Goal: Complete application form: Complete application form

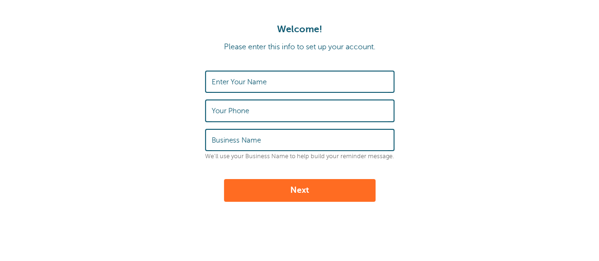
click at [260, 79] on label "Enter Your Name" at bounding box center [239, 82] width 55 height 9
click at [260, 79] on input "Enter Your Name" at bounding box center [300, 81] width 176 height 20
click at [230, 73] on div "Enter Your Name" at bounding box center [299, 82] width 189 height 22
click at [226, 77] on div "Enter Your Name" at bounding box center [299, 82] width 189 height 22
click at [223, 81] on input "Enter Your Name" at bounding box center [300, 81] width 176 height 20
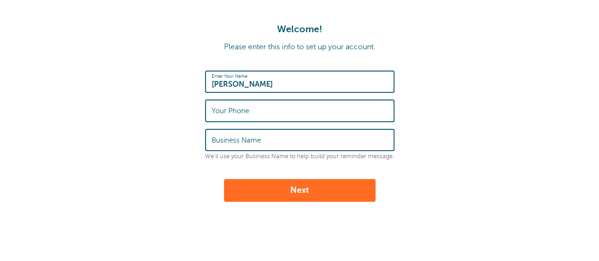
type input "Ashley Kim"
click at [228, 105] on div "Your Phone" at bounding box center [299, 110] width 189 height 22
type input "9203580334"
click at [260, 137] on label "Business Name" at bounding box center [236, 140] width 49 height 9
click at [260, 137] on input "Business Name" at bounding box center [300, 140] width 176 height 20
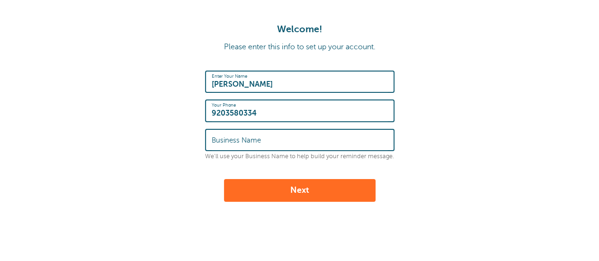
click at [275, 182] on button "Next" at bounding box center [299, 190] width 151 height 23
click at [235, 151] on div "Enter Your Name Ashley Kim Your Phone 9203580334 Business Name We'll use your B…" at bounding box center [299, 115] width 189 height 89
click at [230, 143] on label "Business Name" at bounding box center [236, 140] width 49 height 9
click at [230, 143] on input "Business Name" at bounding box center [300, 140] width 176 height 20
type input "I"
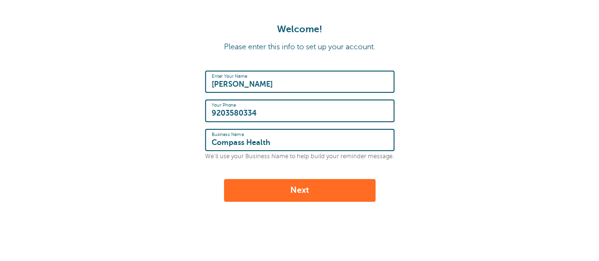
type input "Compass Health"
click at [291, 189] on button "Next" at bounding box center [299, 190] width 151 height 23
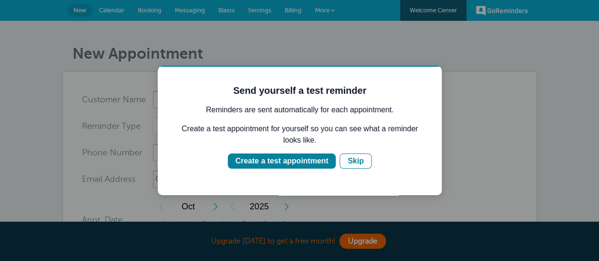
click at [44, 126] on div at bounding box center [299, 130] width 599 height 261
